Goal: Answer question/provide support

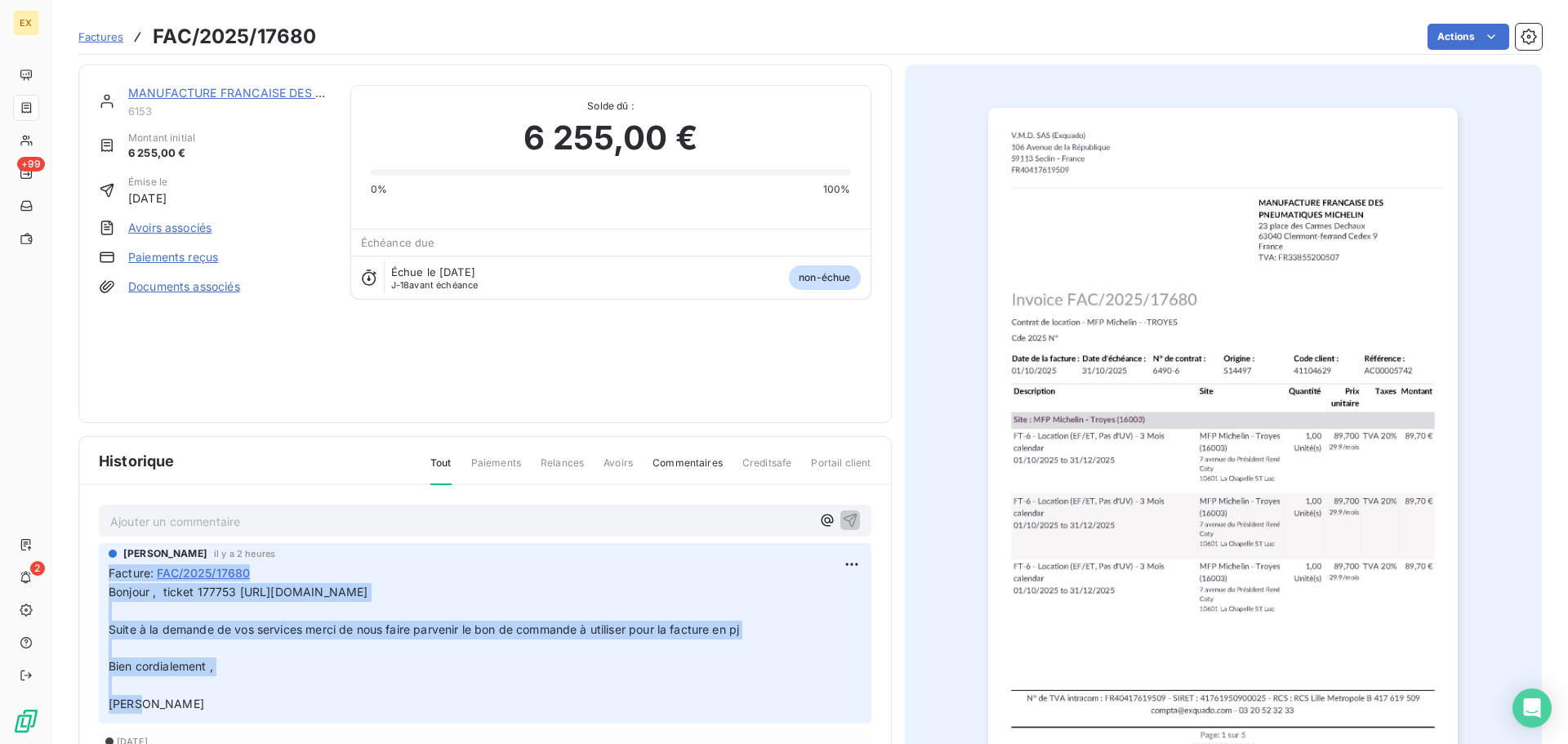
scroll to position [84, 0]
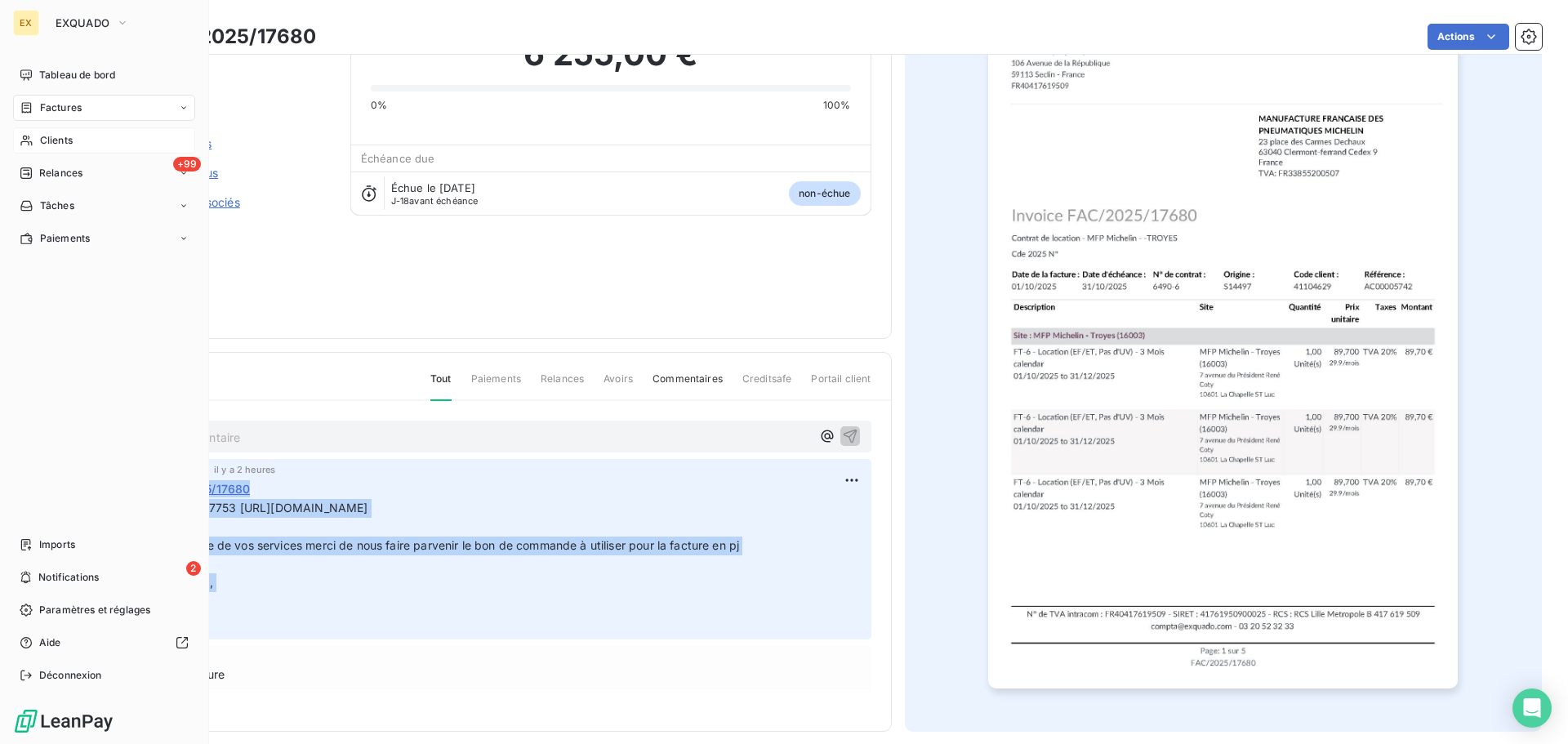
click at [65, 136] on span "Clients" at bounding box center [56, 141] width 33 height 15
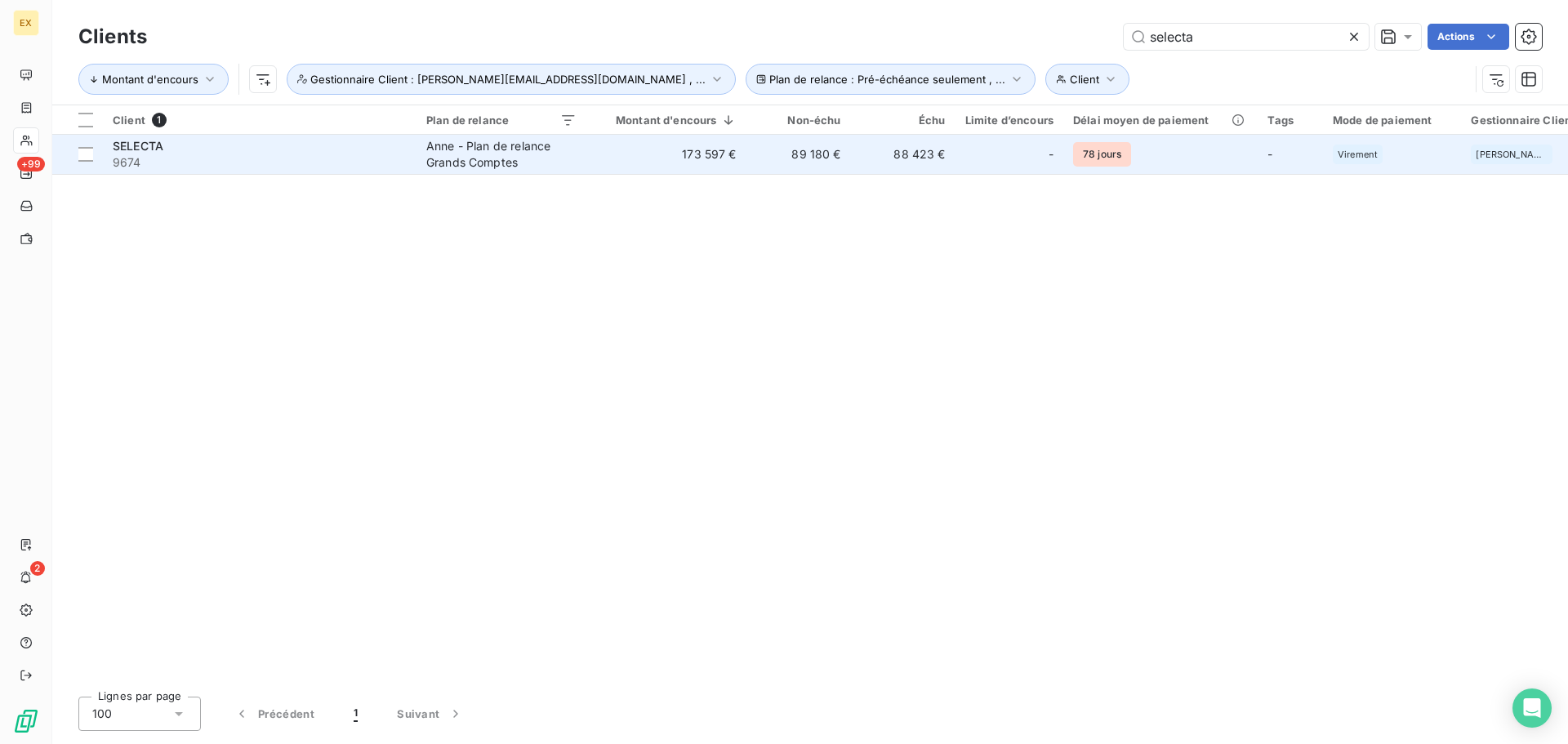
type input "selecta"
click at [394, 147] on div "SELECTA" at bounding box center [259, 146] width 294 height 16
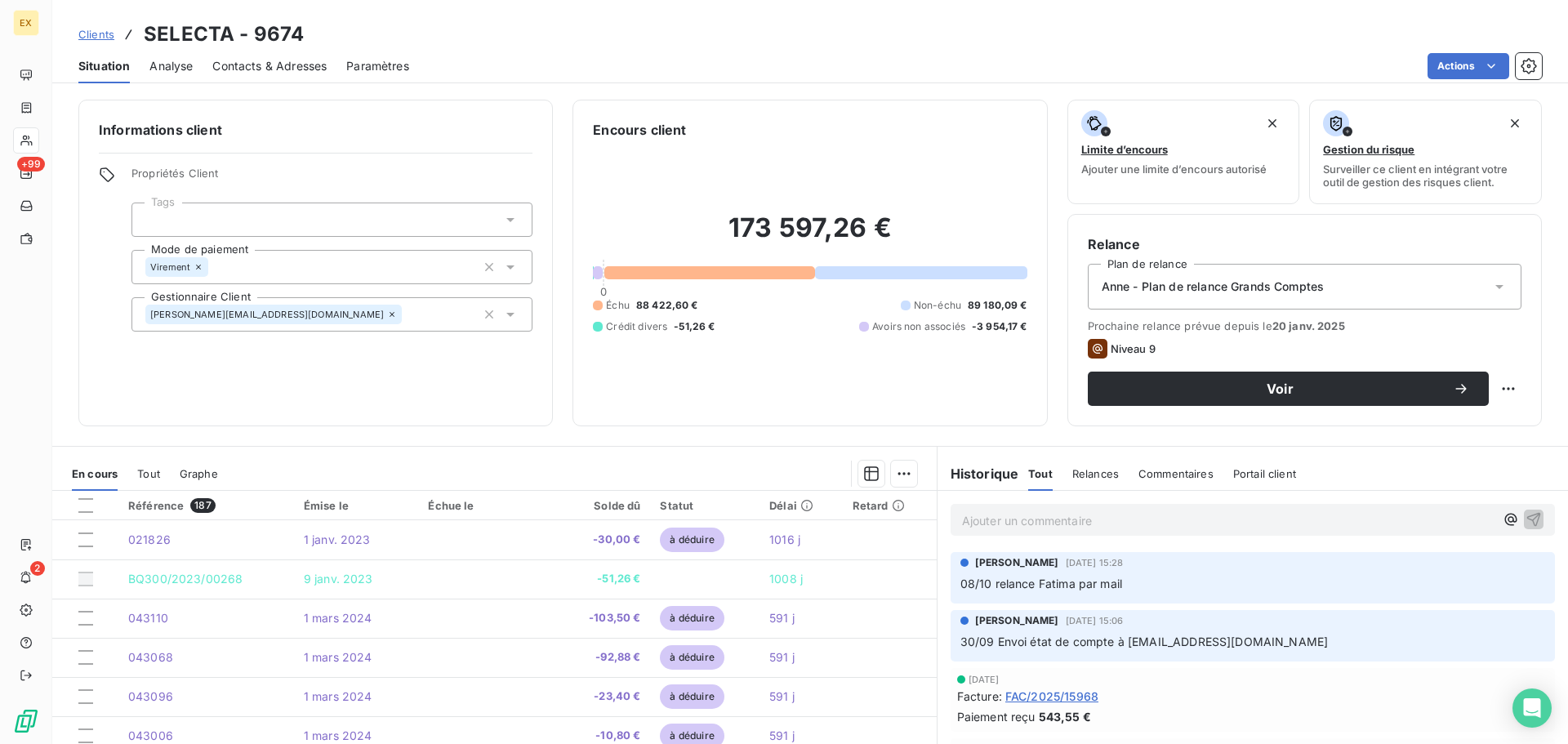
click at [1136, 519] on p "Ajouter un commentaire ﻿" at bounding box center [1228, 521] width 533 height 21
click at [1232, 521] on p "tel fatima la 13/10 sans réponse message vocal" at bounding box center [1228, 520] width 533 height 19
click at [1250, 516] on p "tel fatima la 13/10 sans réponse message vocal [URL][DOMAIN_NAME]" at bounding box center [1228, 520] width 533 height 19
click at [1525, 527] on icon "button" at bounding box center [1533, 518] width 16 height 16
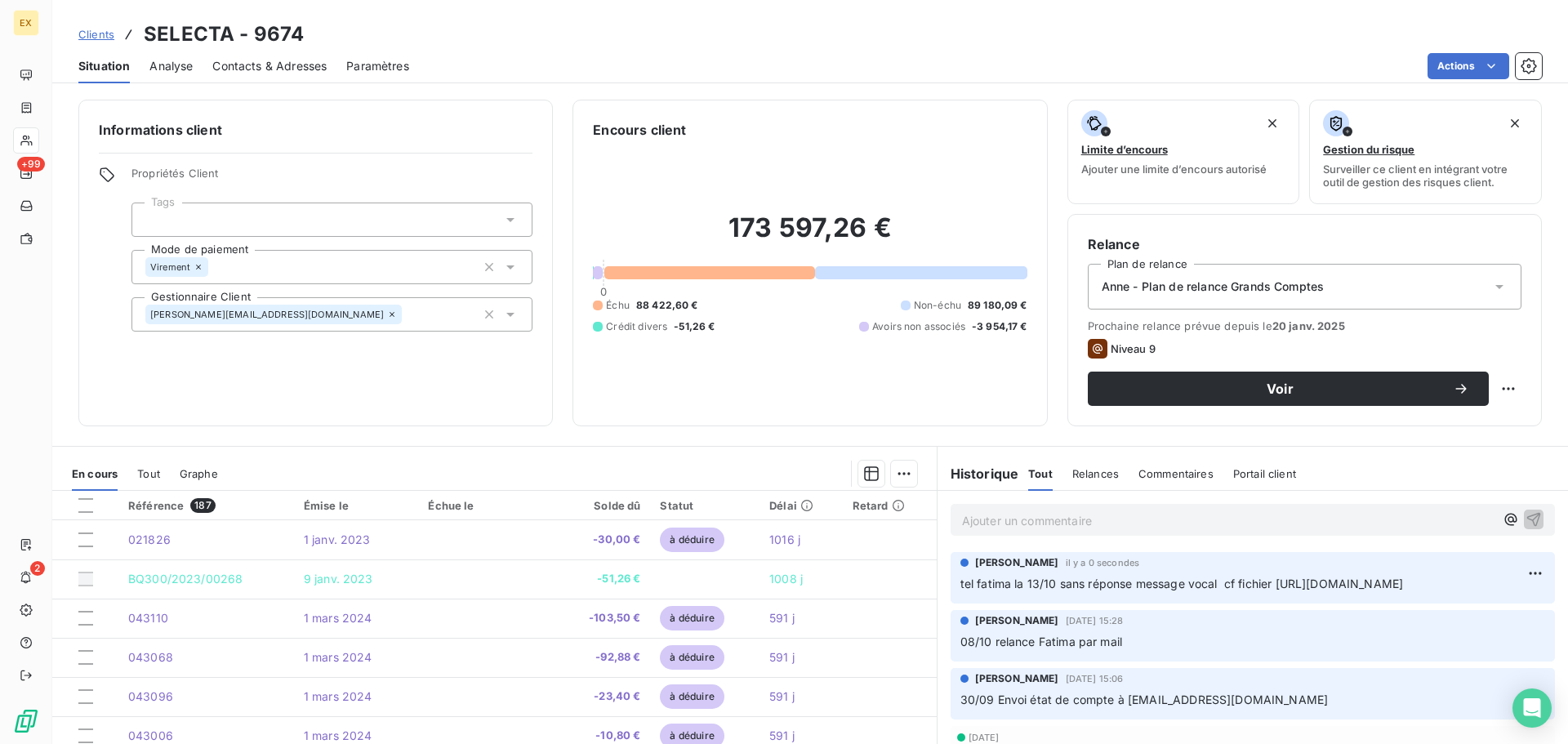
click at [259, 61] on span "Contacts & Adresses" at bounding box center [269, 65] width 115 height 16
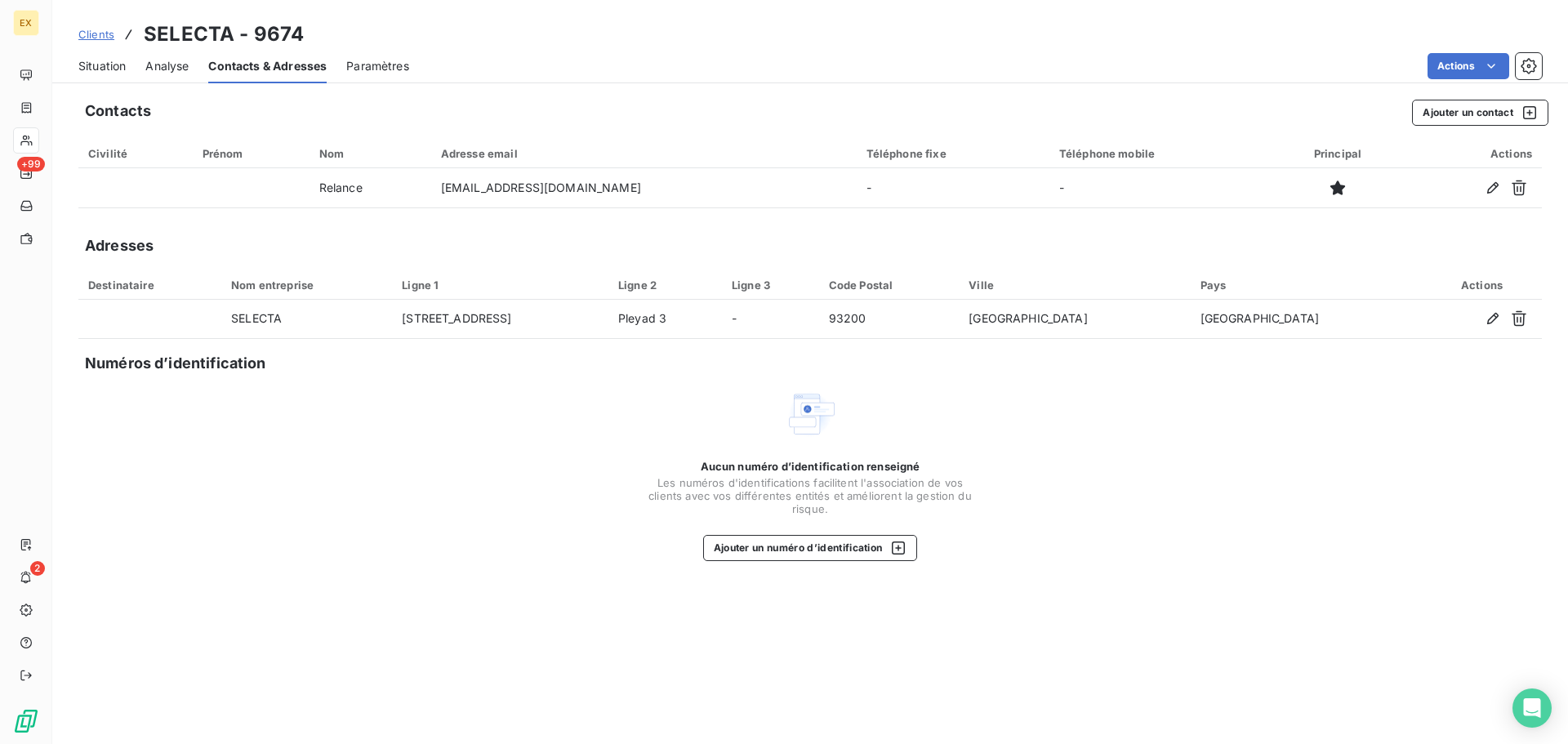
click at [99, 61] on span "Situation" at bounding box center [102, 65] width 47 height 16
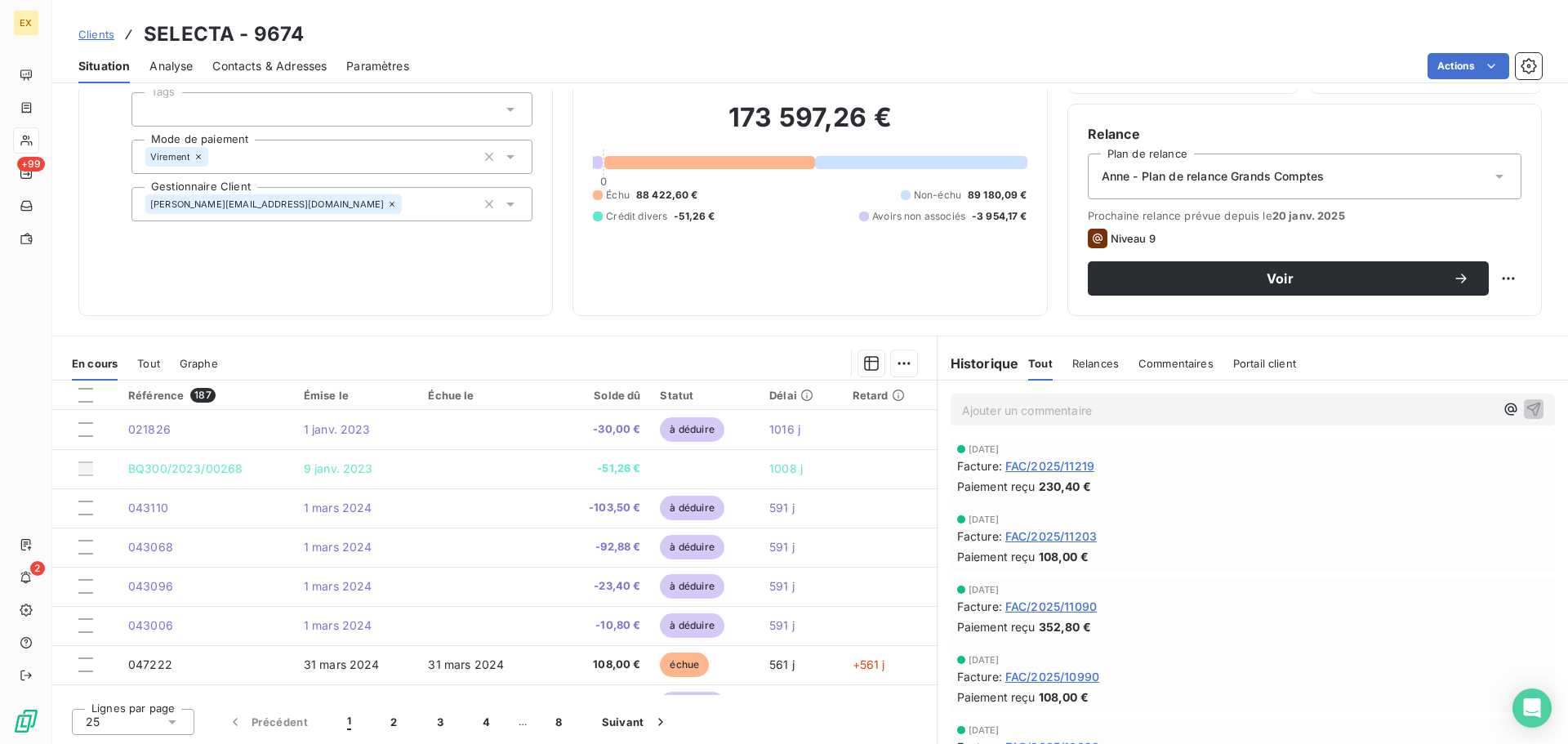
scroll to position [972, 0]
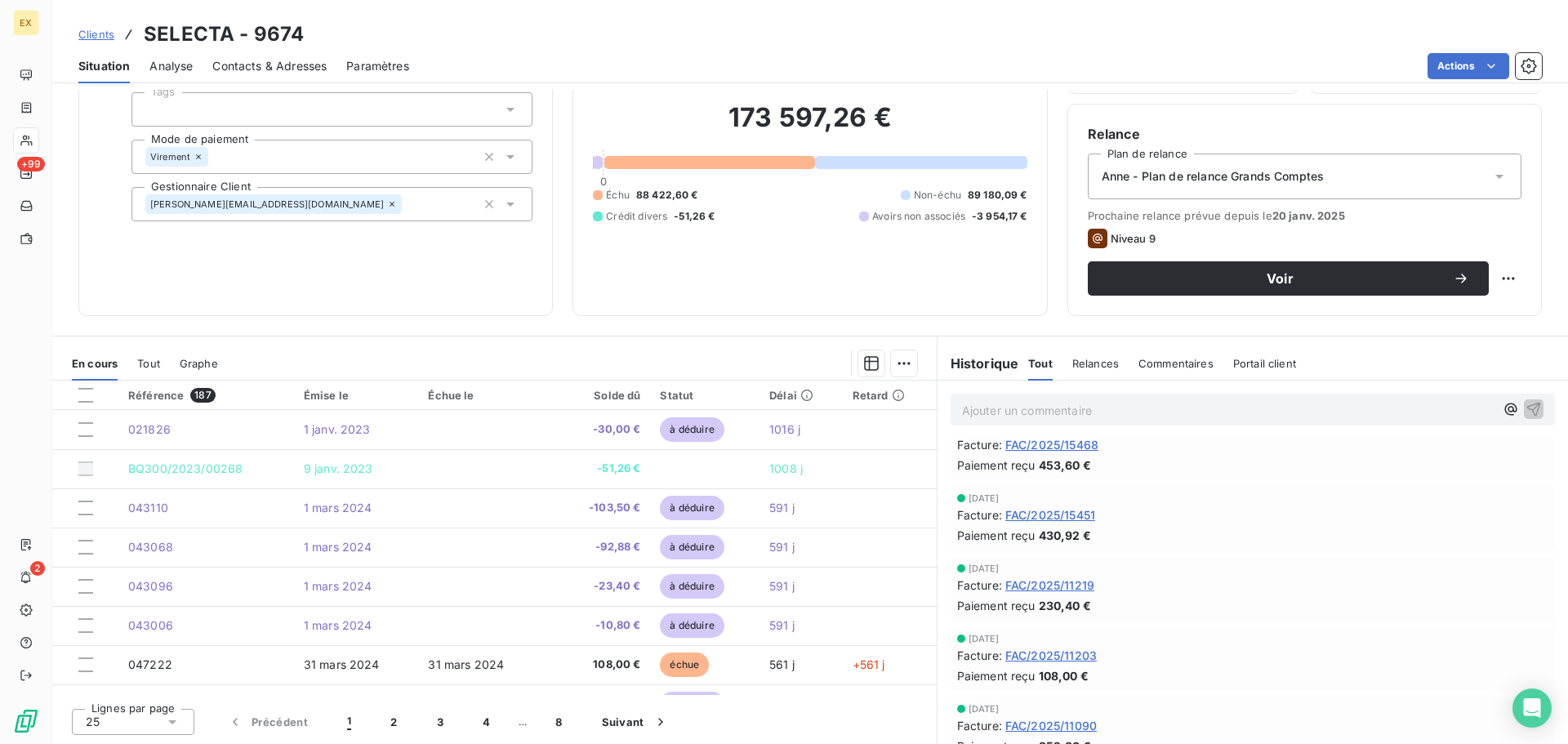
click at [1404, 173] on div "Anne - Plan de relance Grands Comptes" at bounding box center [1305, 176] width 433 height 45
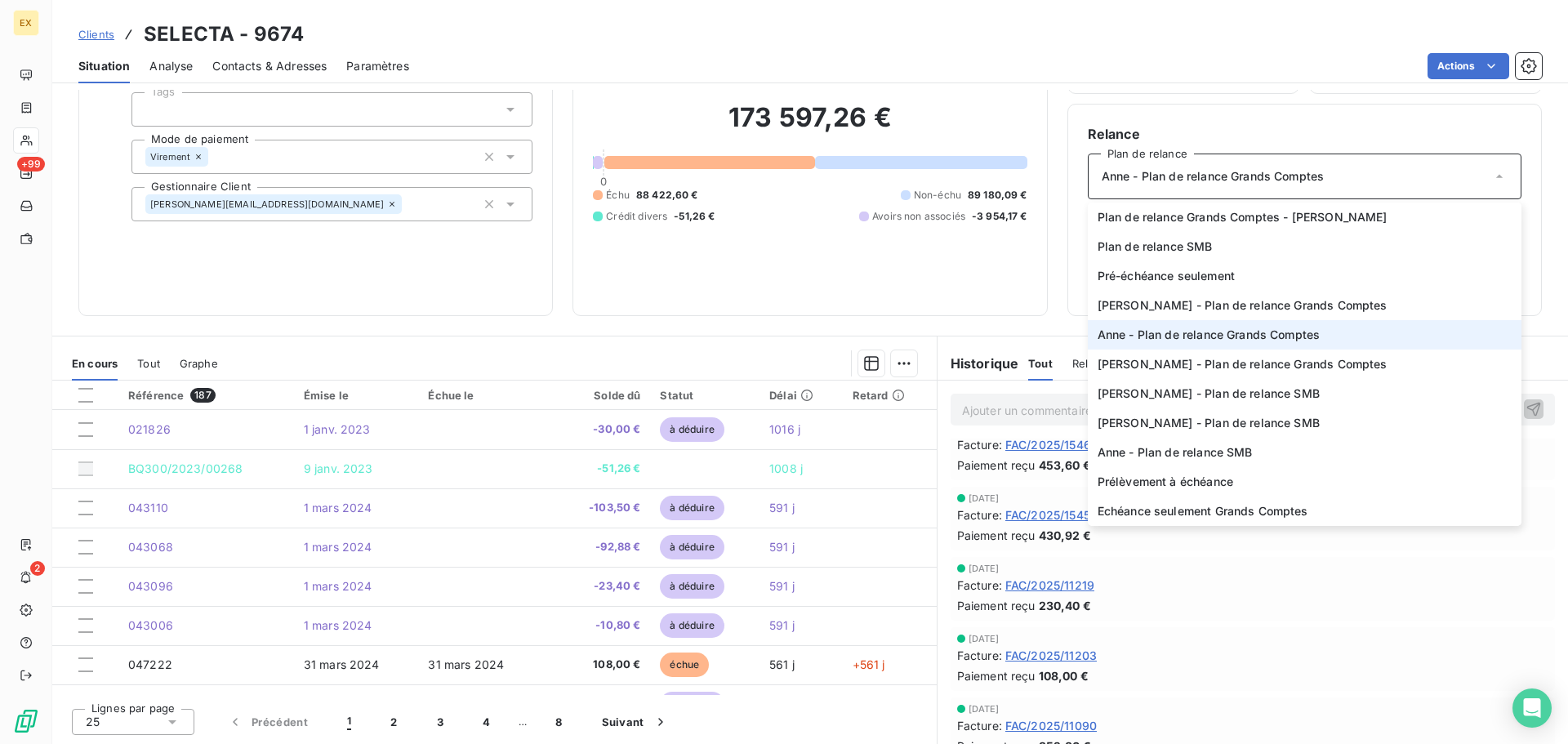
click at [1297, 333] on span "Anne - Plan de relance Grands Comptes" at bounding box center [1209, 334] width 223 height 16
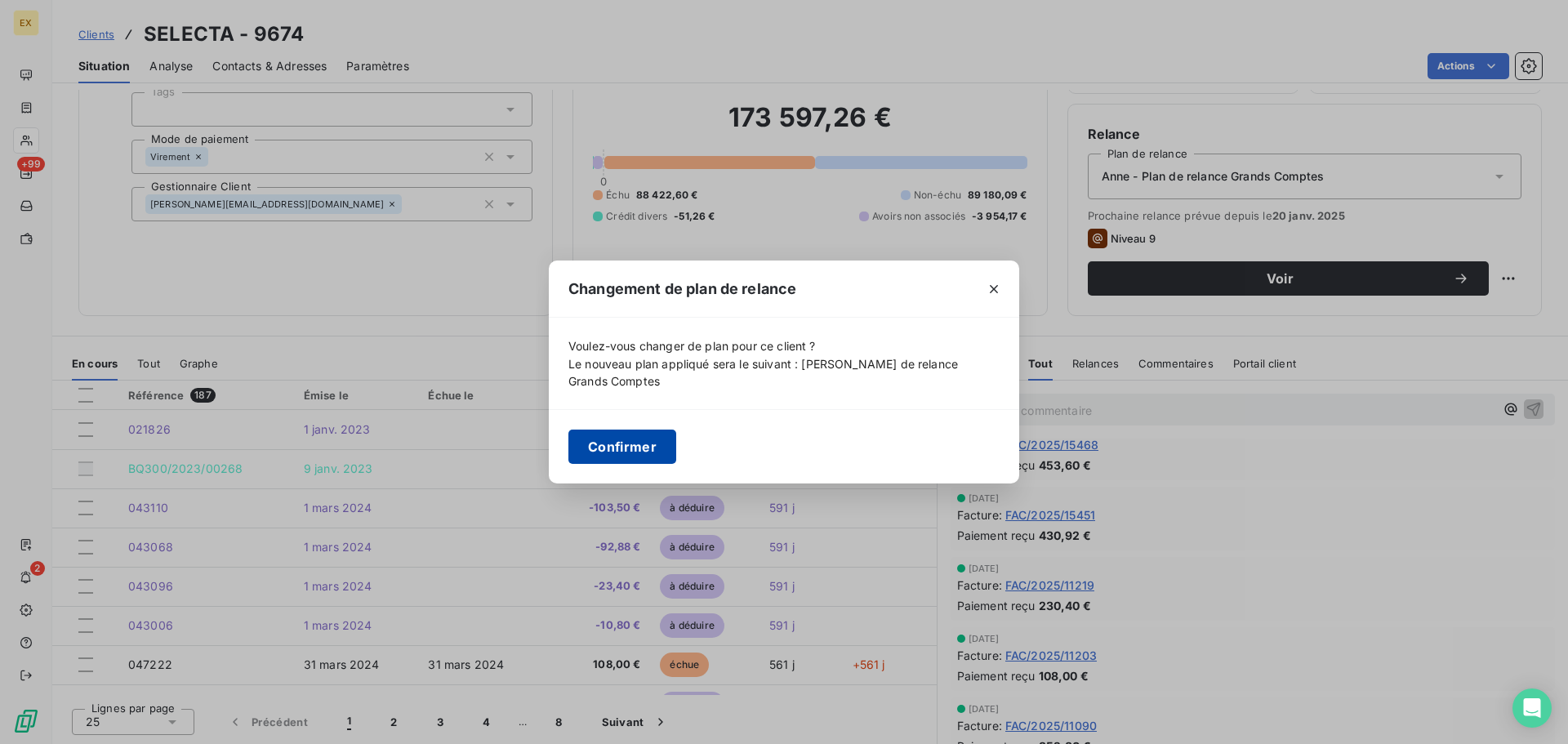
click at [647, 448] on button "Confirmer" at bounding box center [623, 447] width 108 height 34
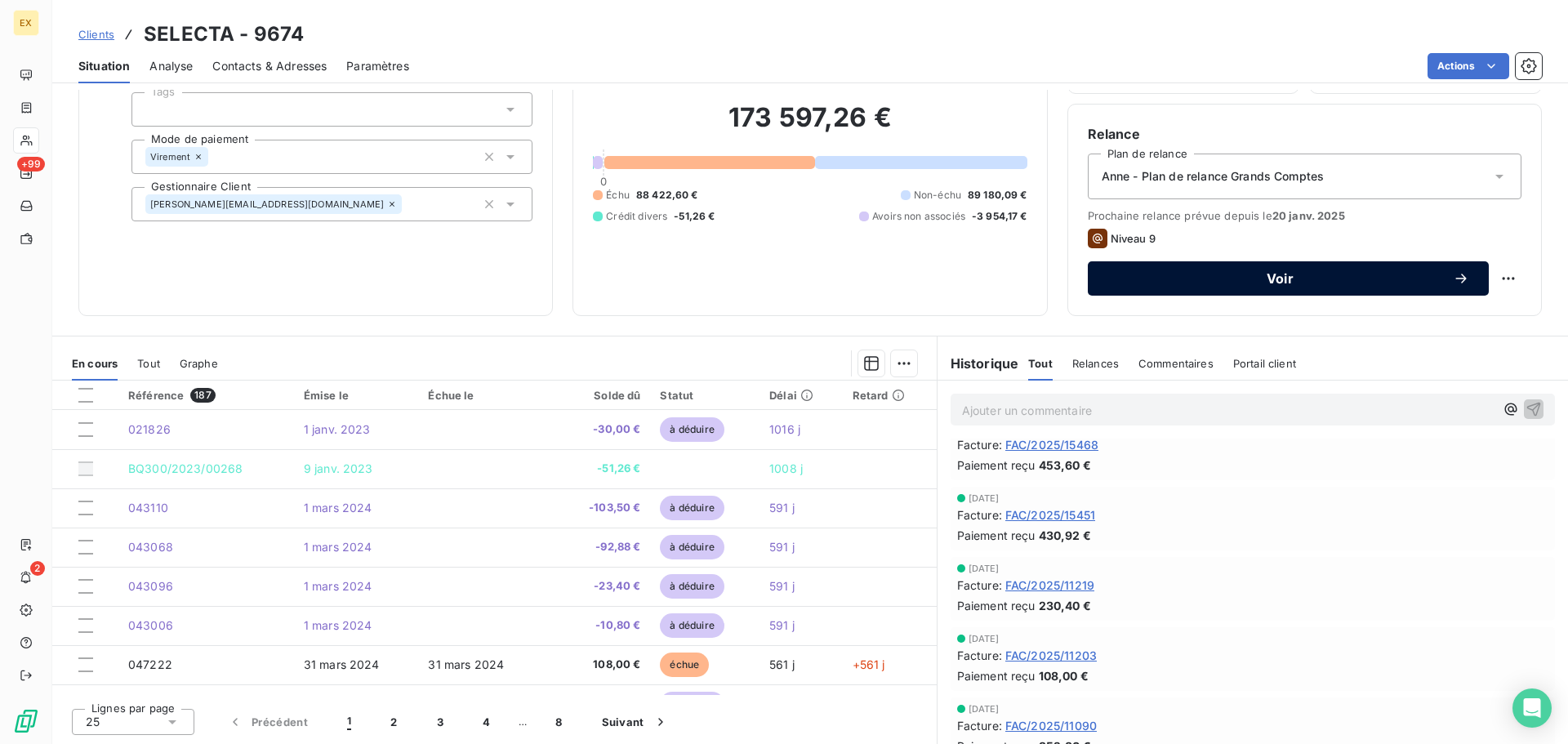
click at [1345, 275] on span "Voir" at bounding box center [1279, 278] width 345 height 13
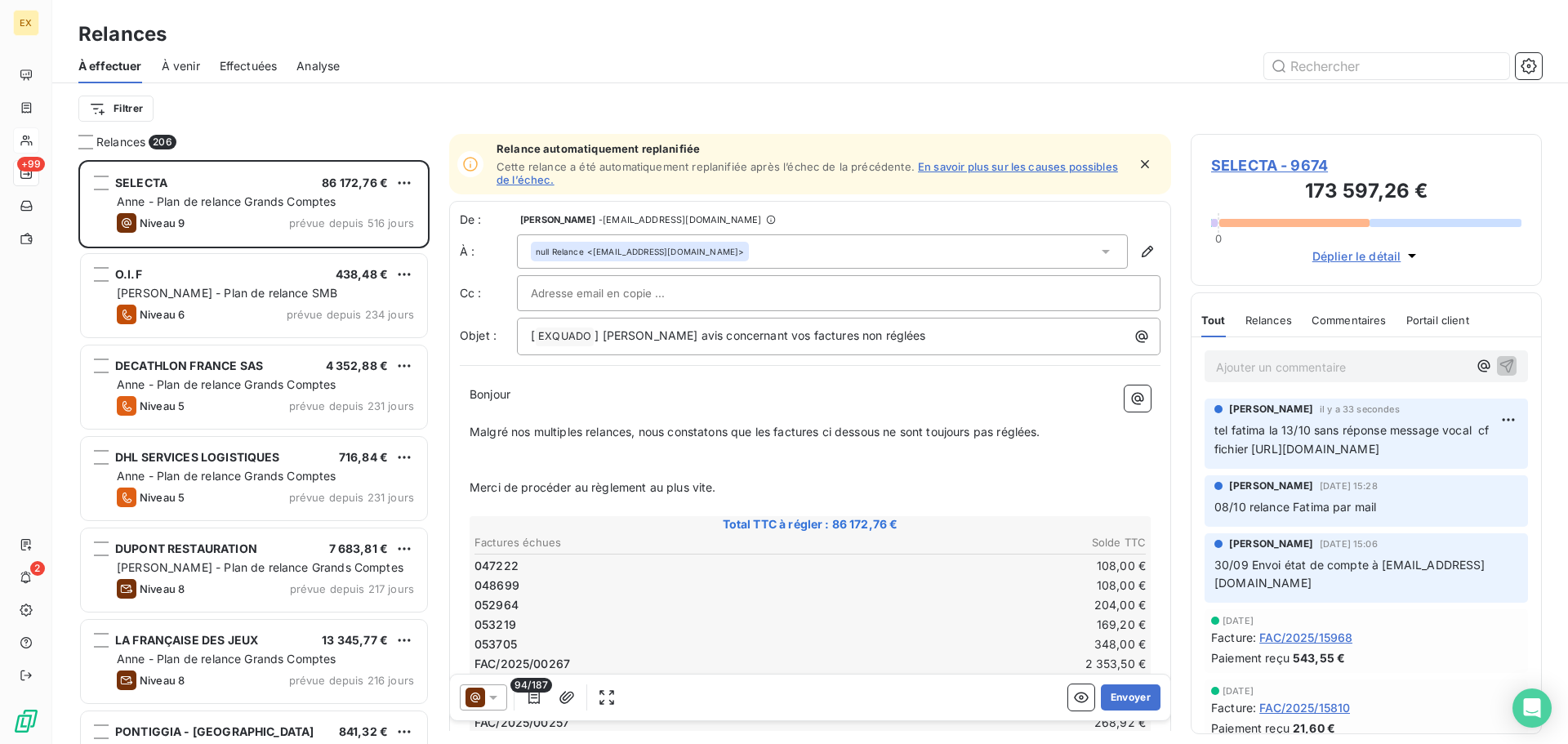
click at [1136, 159] on icon "button" at bounding box center [1144, 164] width 16 height 16
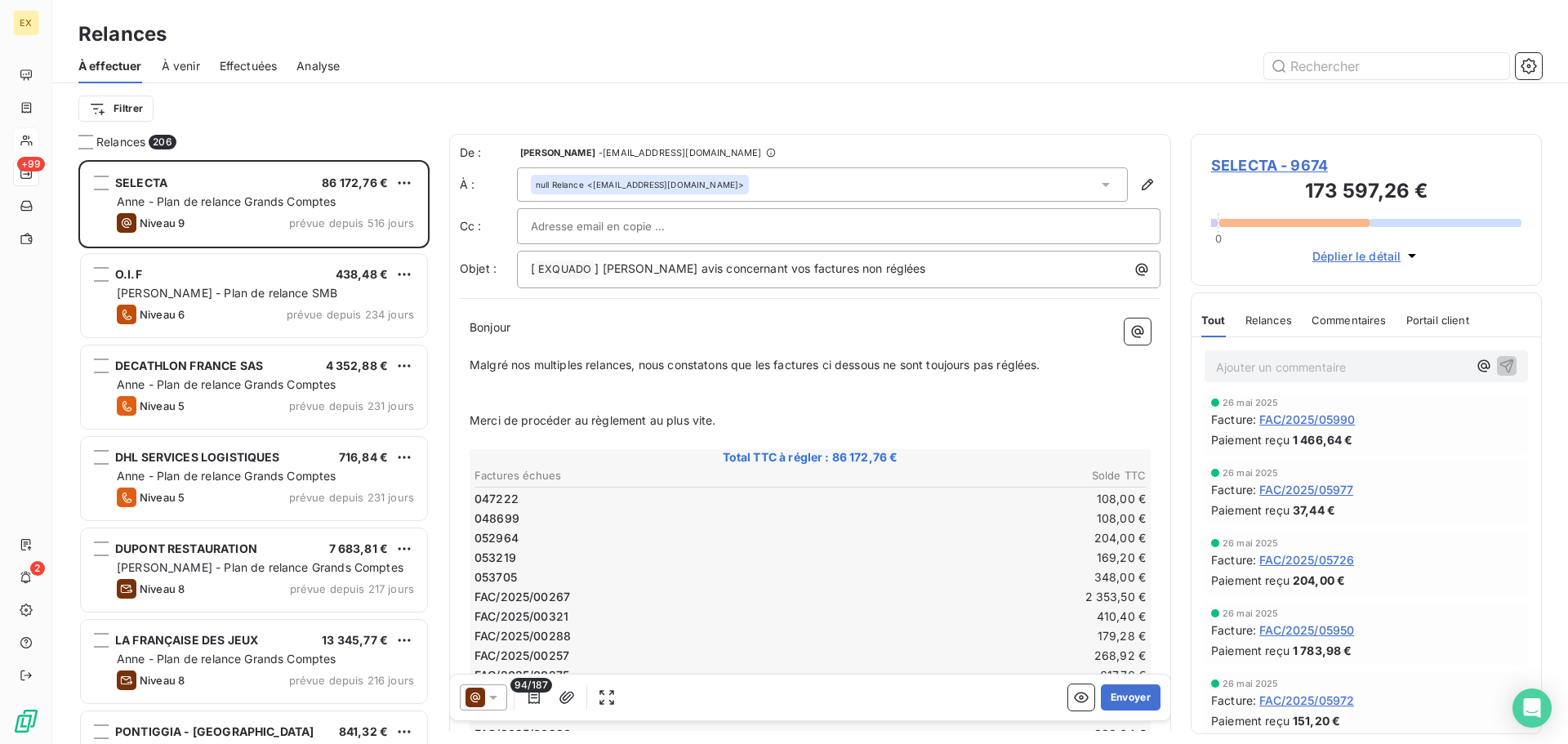
scroll to position [4493, 0]
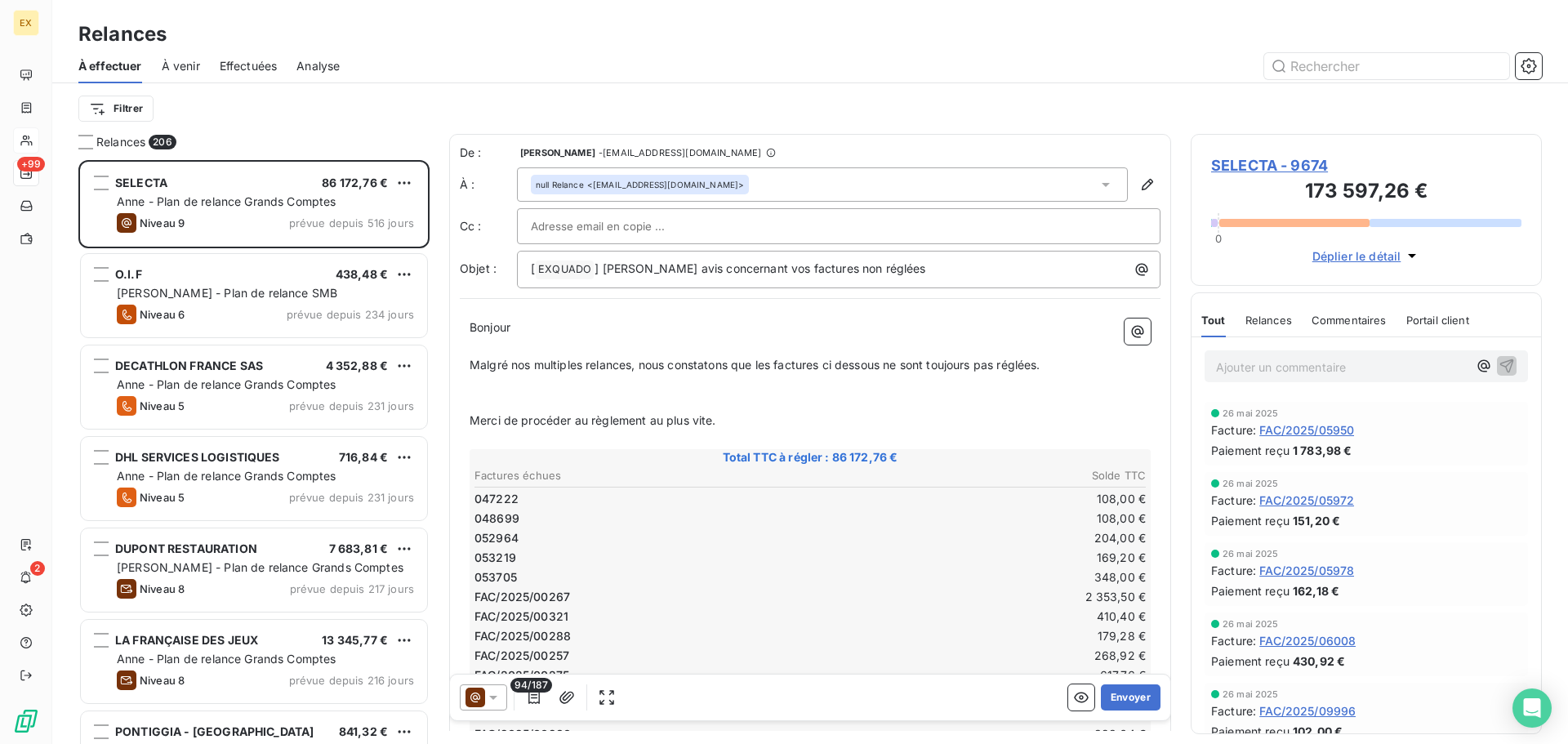
click at [645, 223] on input "text" at bounding box center [619, 226] width 176 height 25
paste input "[URL][DOMAIN_NAME]"
type input "[URL][DOMAIN_NAME]"
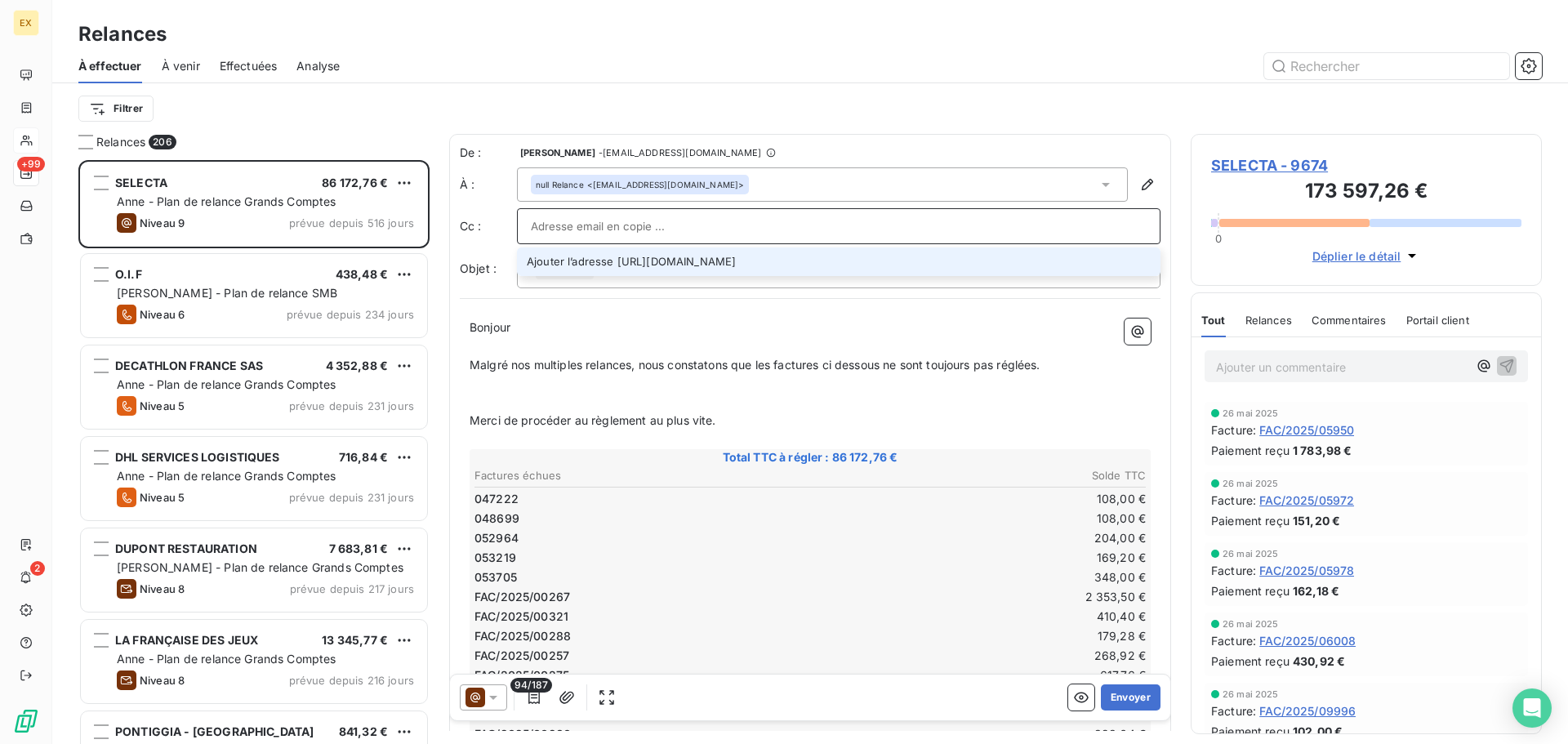
scroll to position [0, 0]
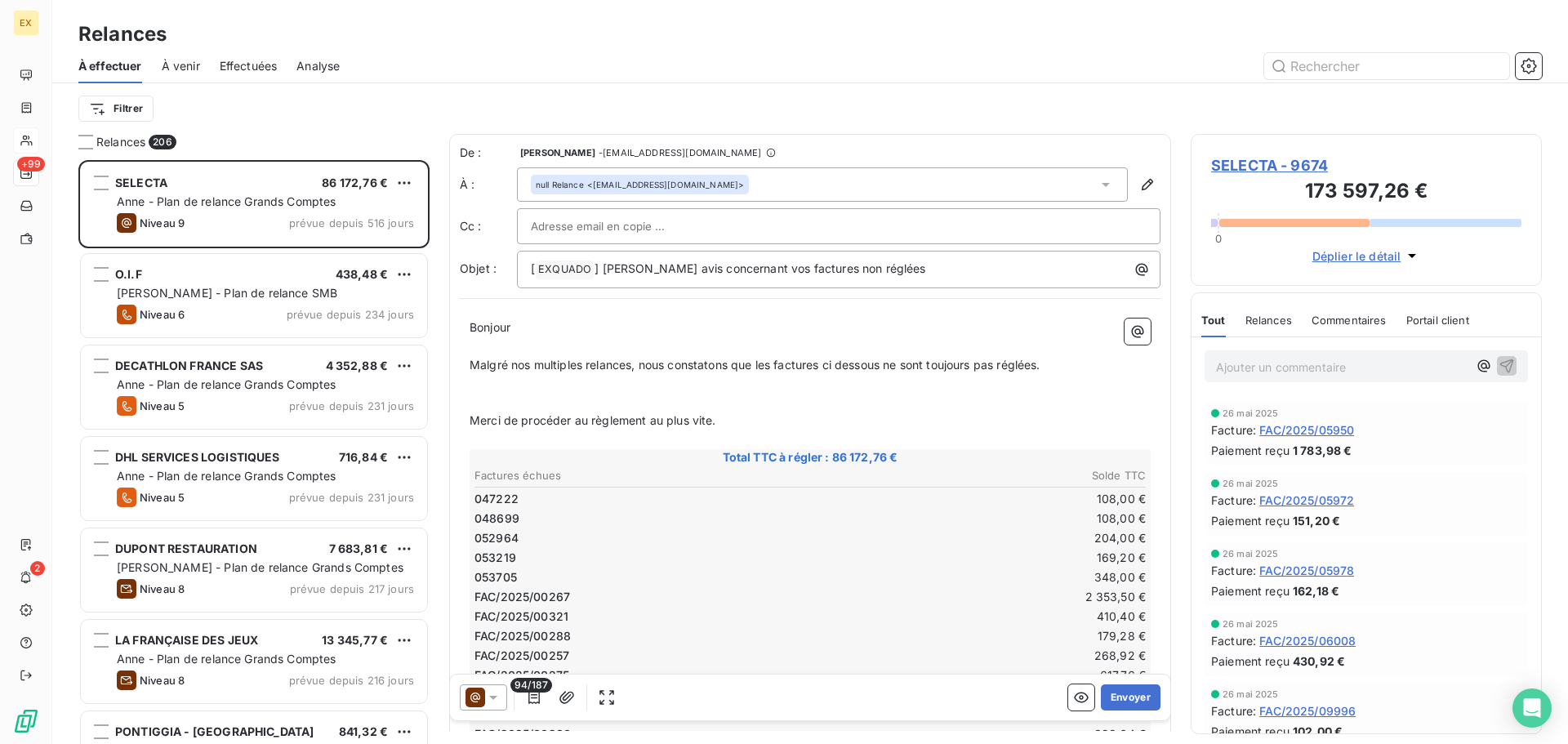
click at [644, 220] on input "text" at bounding box center [619, 226] width 176 height 25
paste input "[EMAIL_ADDRESS][DOMAIN_NAME]"
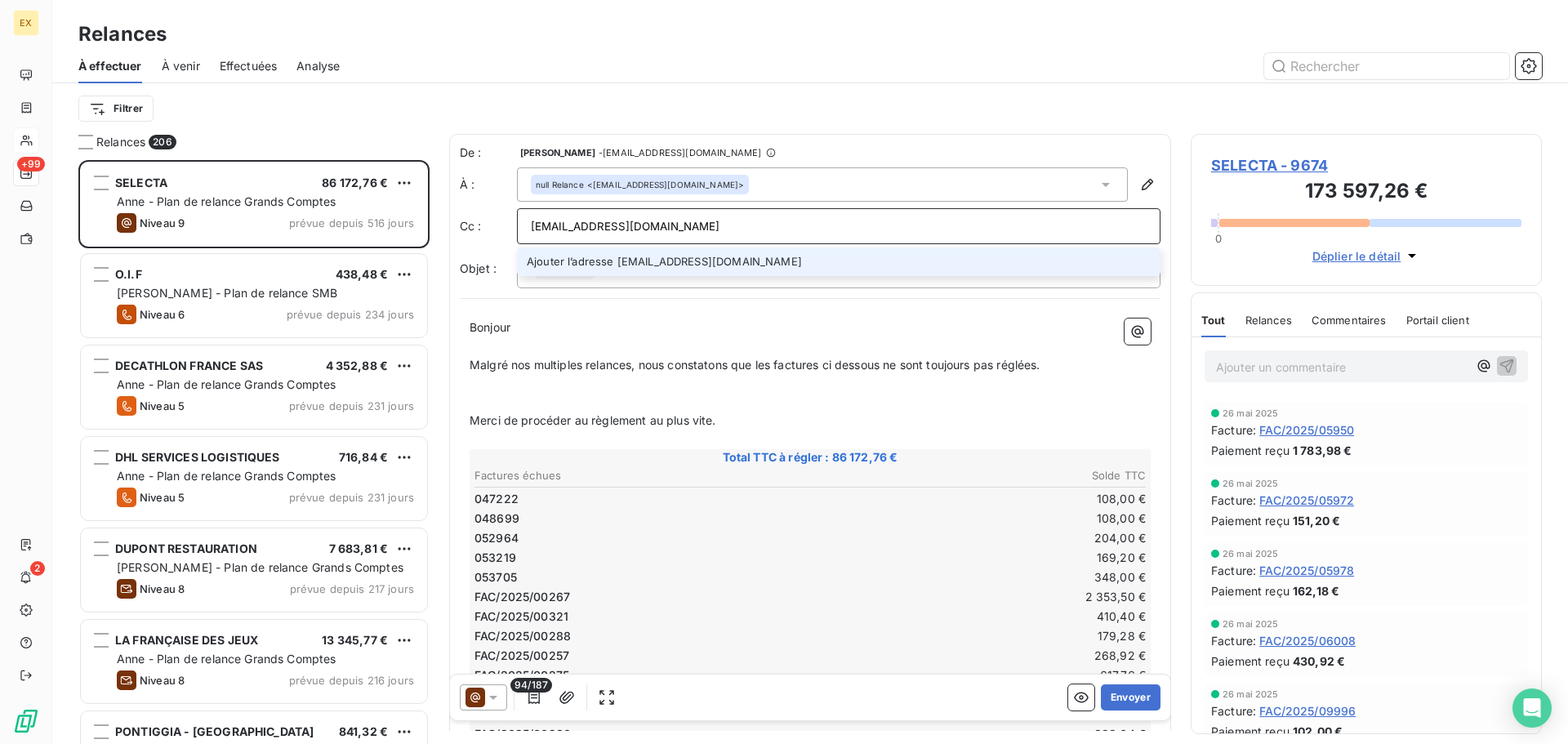
type input "[EMAIL_ADDRESS][DOMAIN_NAME]"
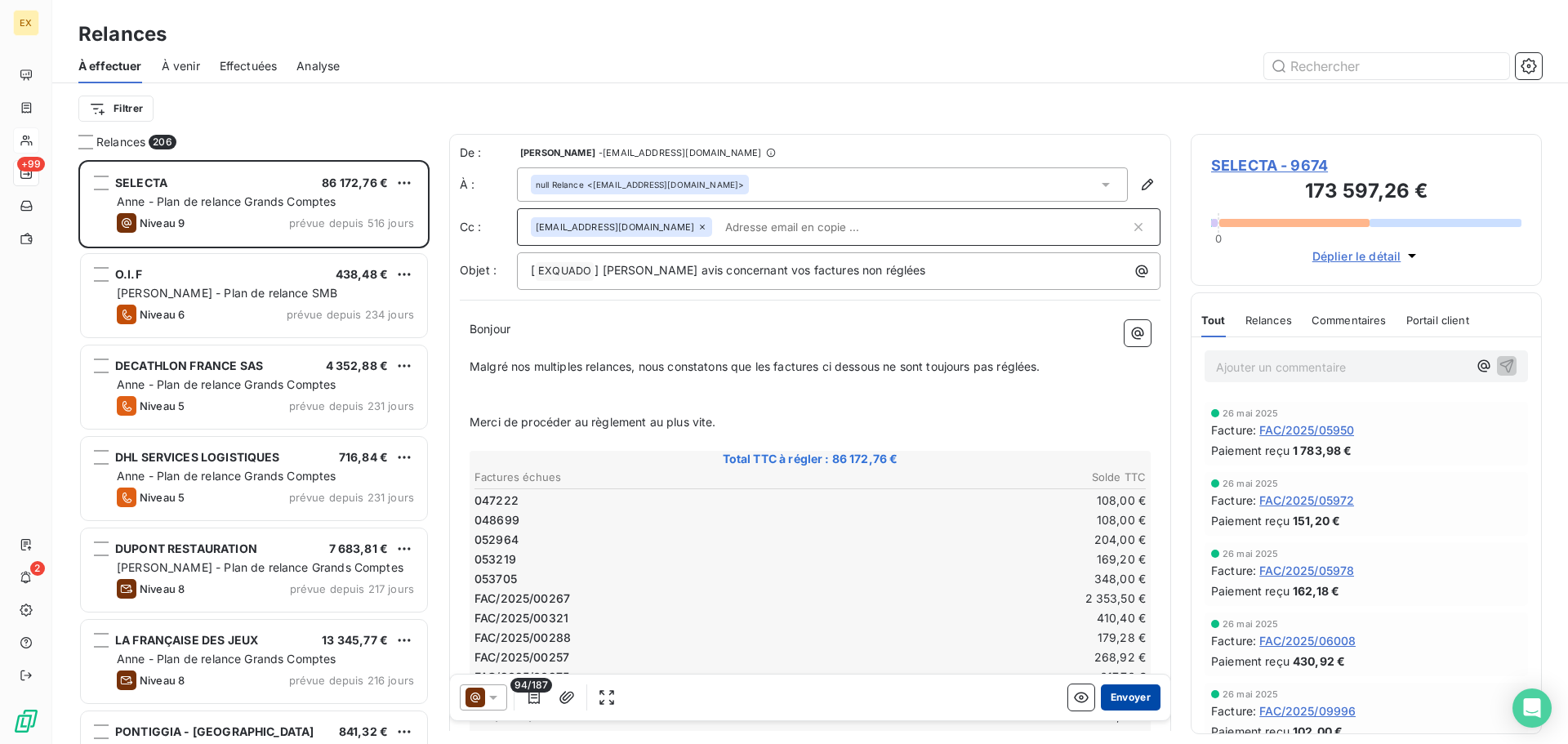
click at [1113, 693] on button "Envoyer" at bounding box center [1130, 698] width 60 height 27
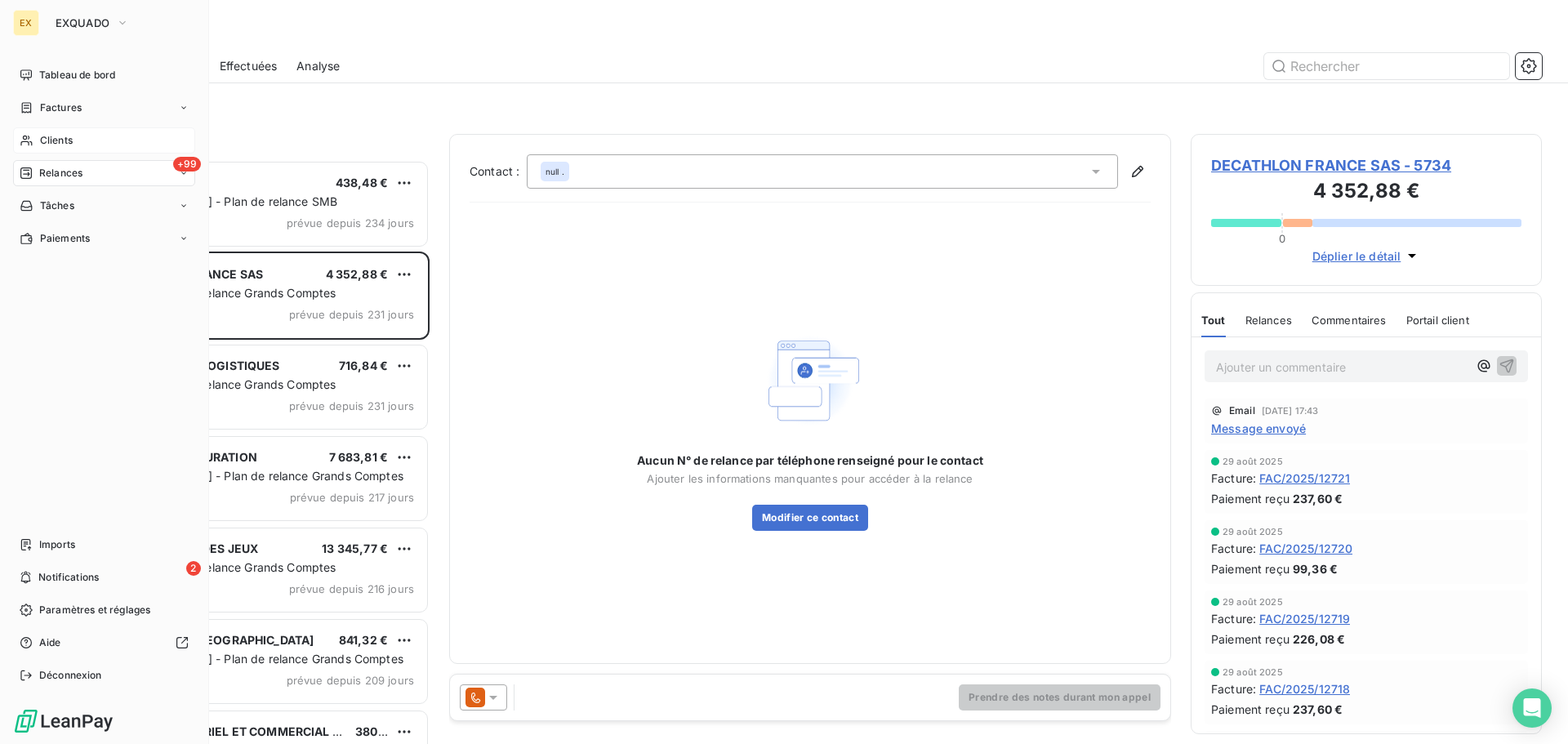
click at [54, 138] on span "Clients" at bounding box center [56, 141] width 33 height 15
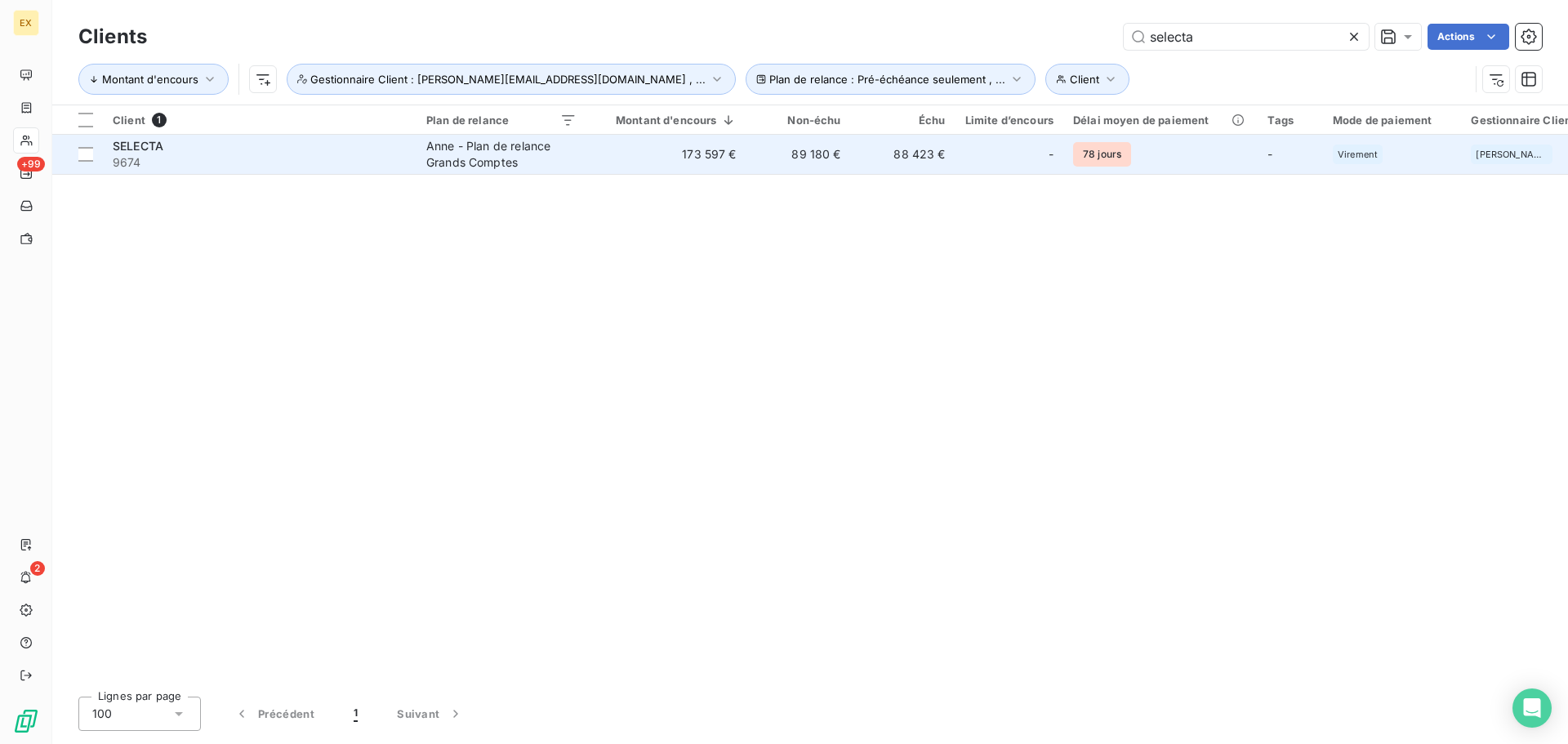
click at [313, 158] on span "9674" at bounding box center [259, 162] width 294 height 16
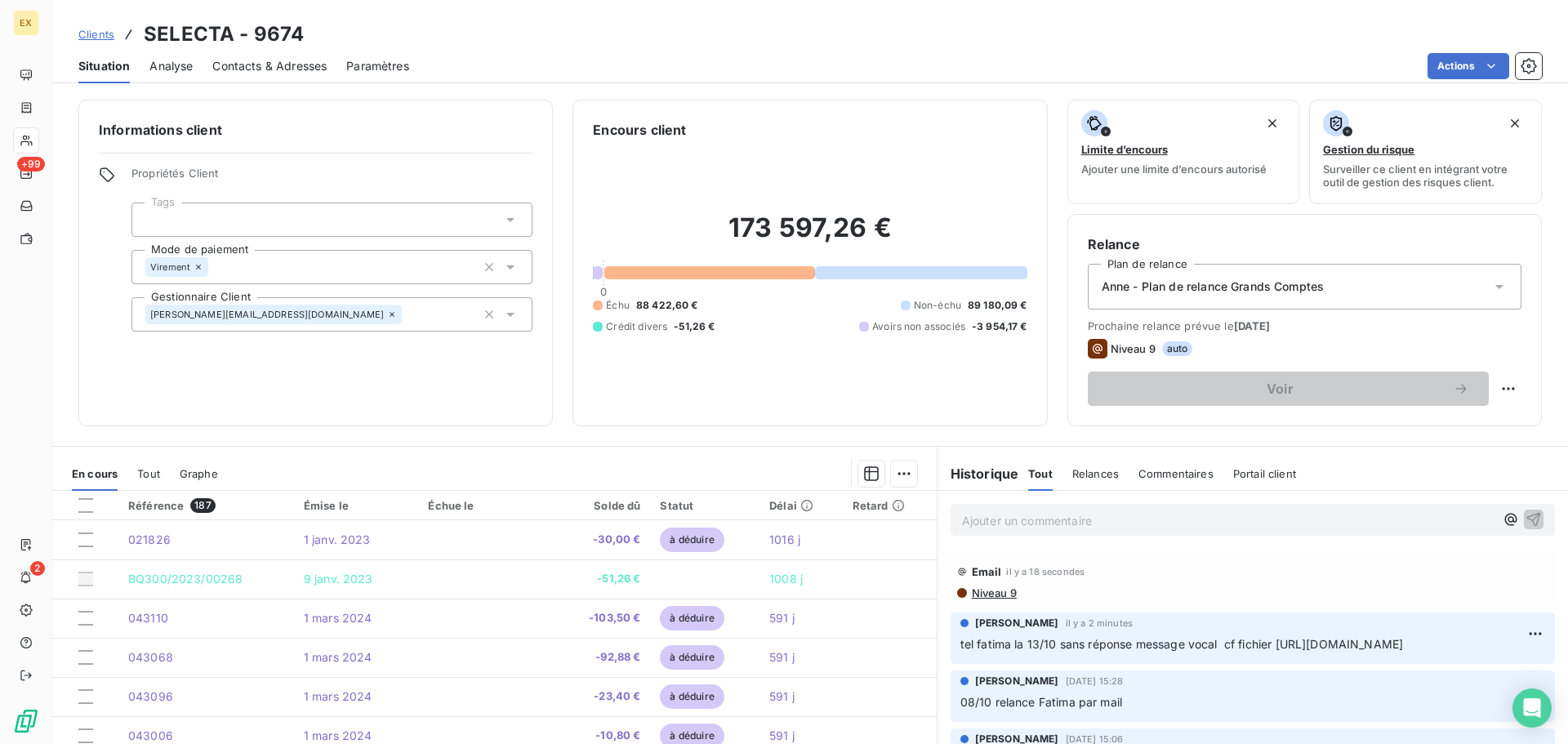
click at [1491, 286] on icon at bounding box center [1499, 286] width 16 height 16
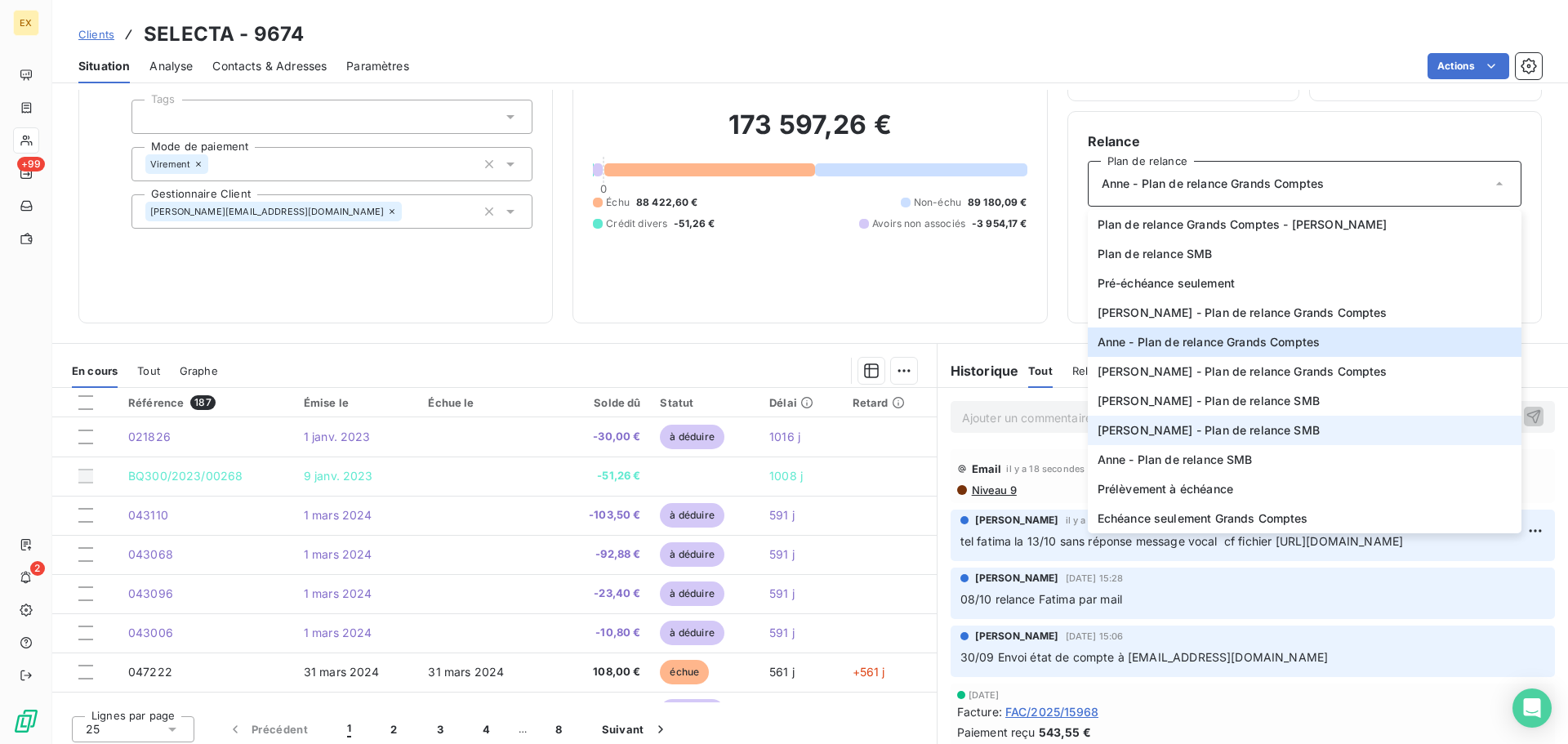
scroll to position [111, 0]
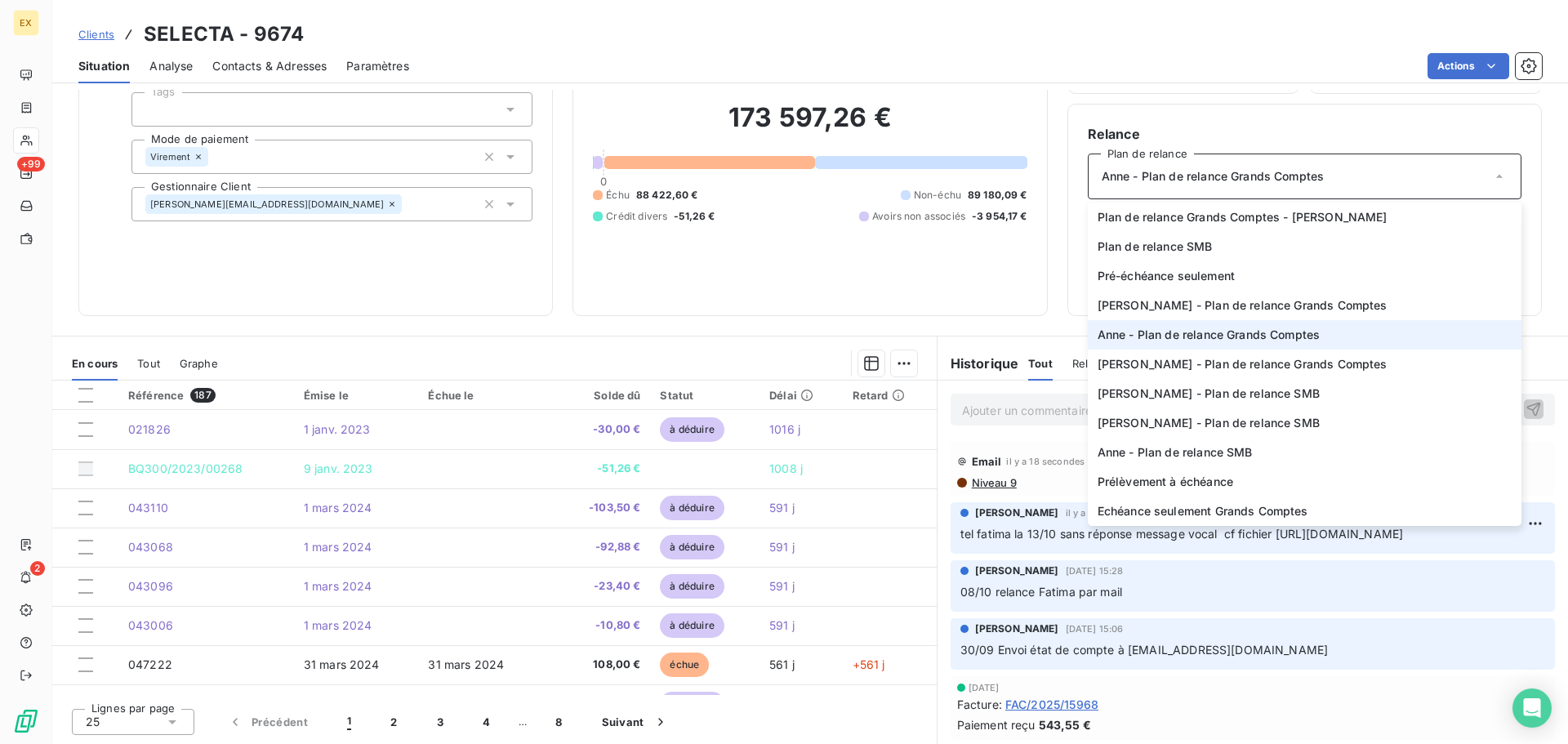
click at [1240, 330] on span "Anne - Plan de relance Grands Comptes" at bounding box center [1209, 334] width 223 height 16
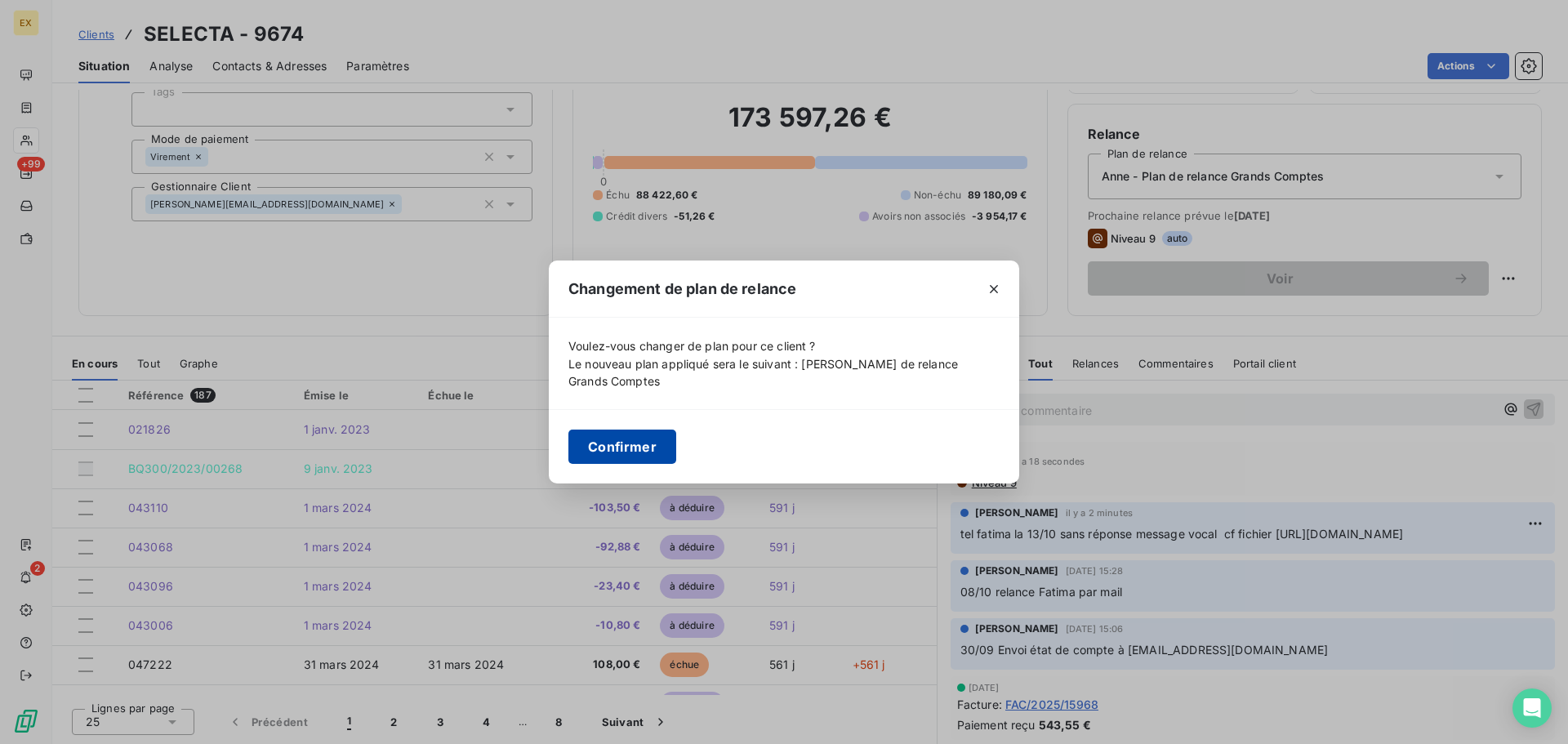
click at [640, 437] on button "Confirmer" at bounding box center [623, 447] width 108 height 34
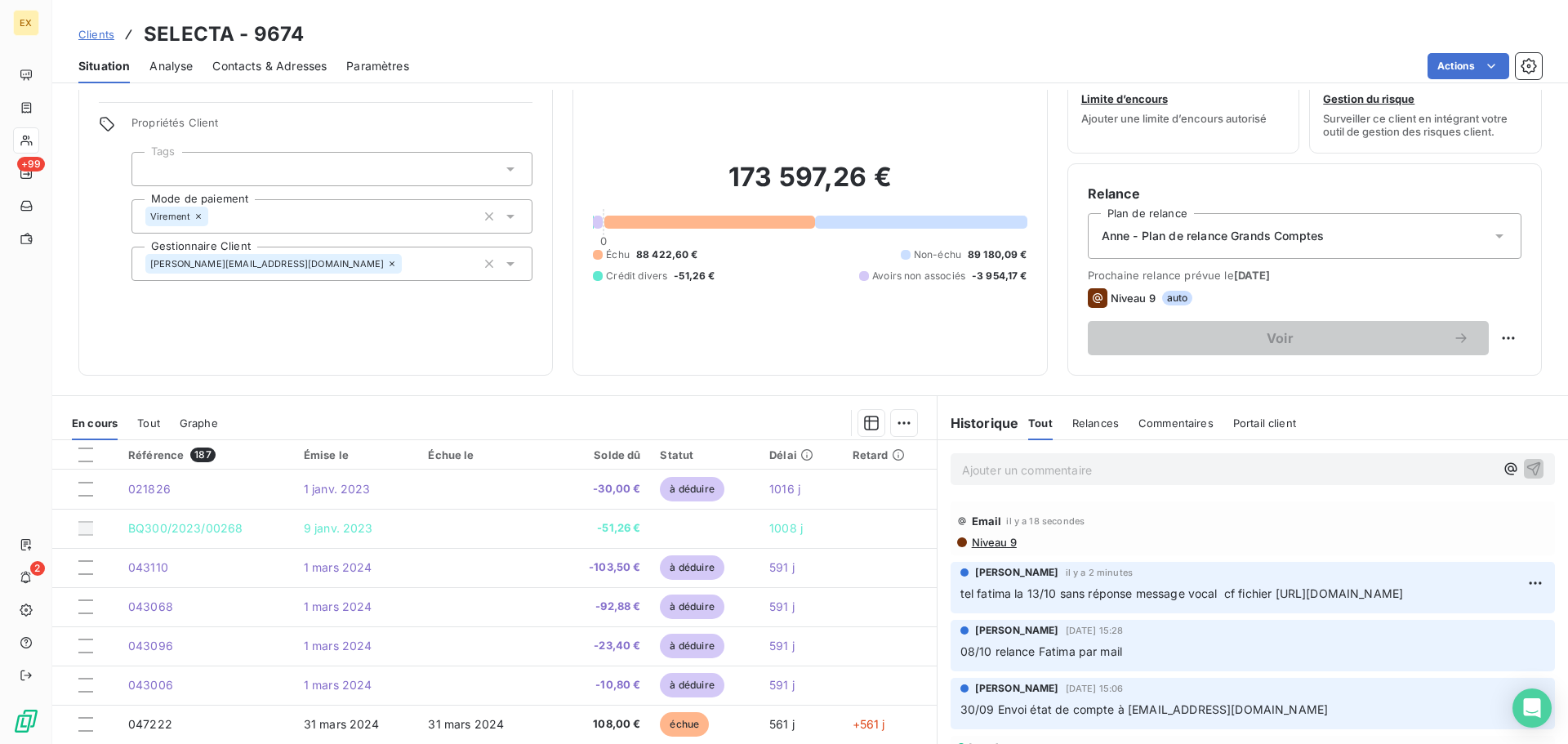
scroll to position [0, 0]
